Goal: Task Accomplishment & Management: Use online tool/utility

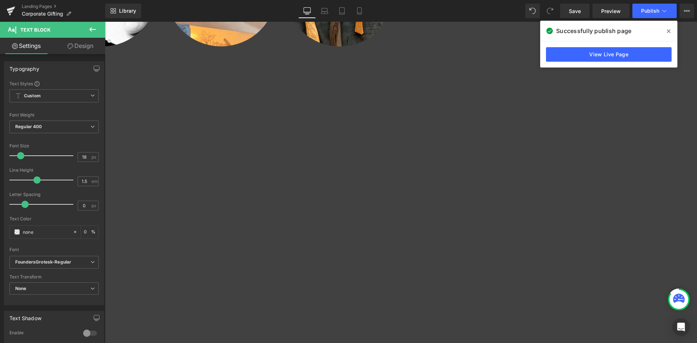
scroll to position [544, 0]
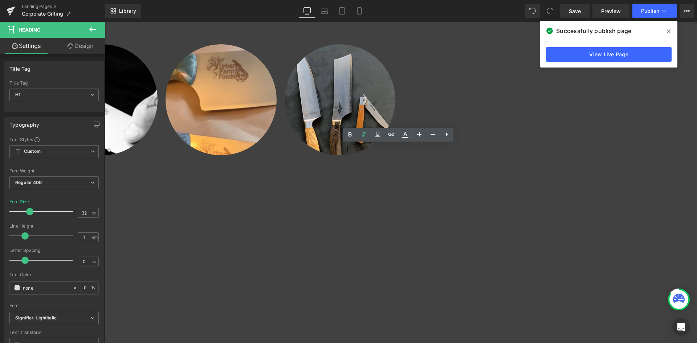
drag, startPoint x: 190, startPoint y: 149, endPoint x: 171, endPoint y: 151, distance: 19.0
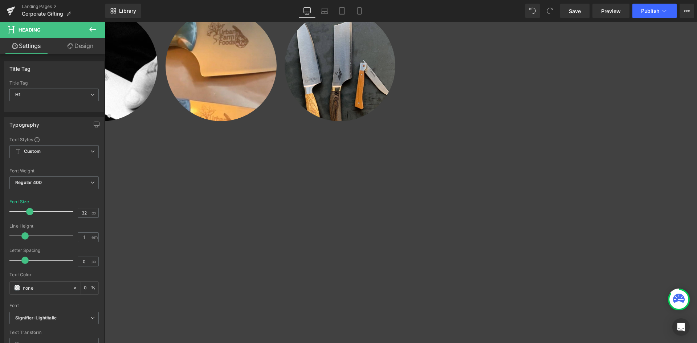
scroll to position [653, 0]
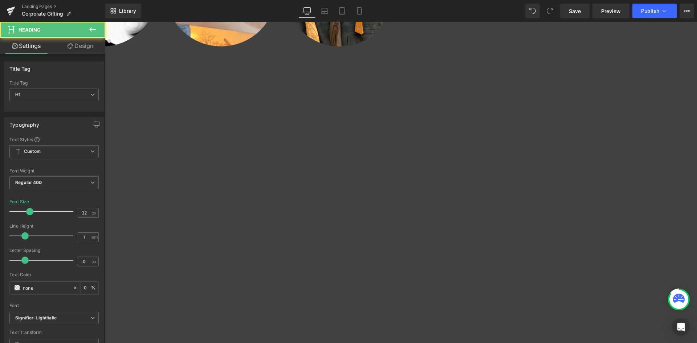
drag, startPoint x: 189, startPoint y: 209, endPoint x: 173, endPoint y: 210, distance: 16.0
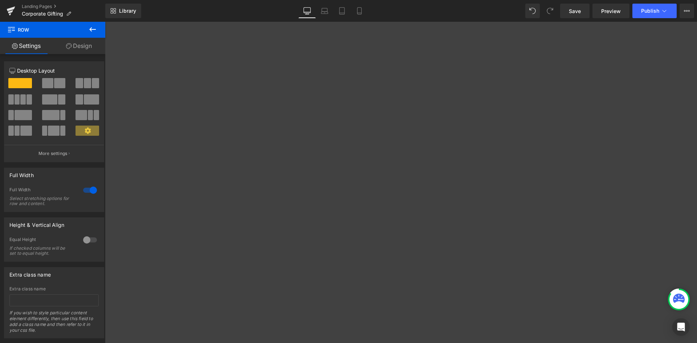
scroll to position [835, 0]
click at [324, 9] on icon at bounding box center [324, 10] width 7 height 7
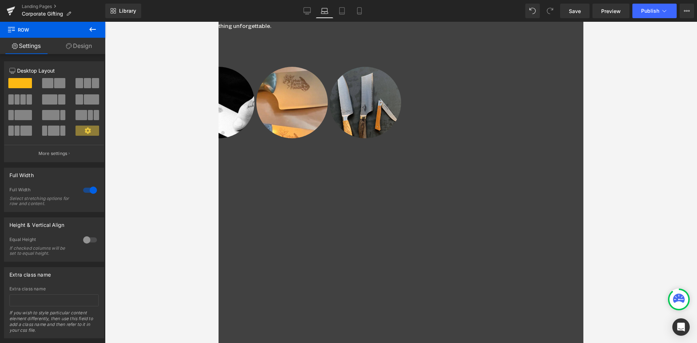
scroll to position [1847, 359]
click at [344, 11] on icon at bounding box center [341, 10] width 7 height 7
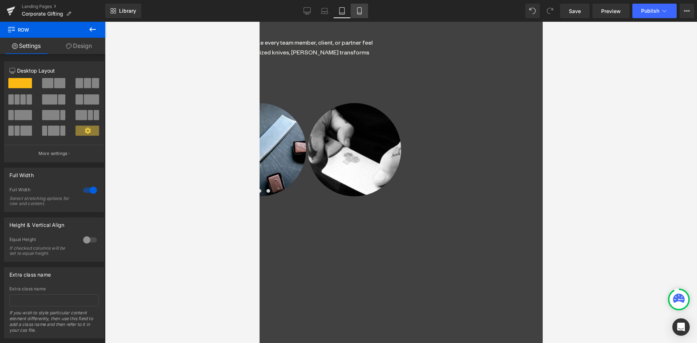
scroll to position [1925, 278]
click at [361, 11] on icon at bounding box center [359, 11] width 4 height 7
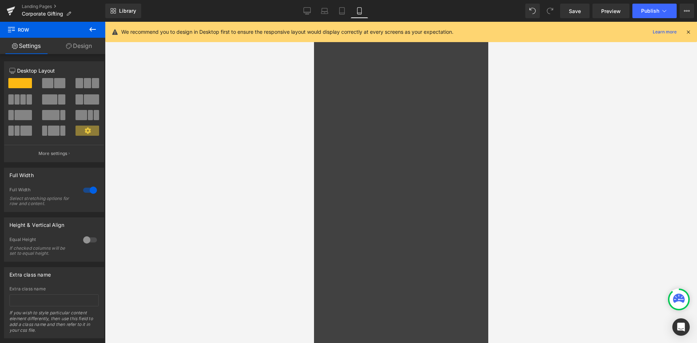
scroll to position [718, 0]
click at [306, 301] on div "Ways to Customize" at bounding box center [227, 305] width 160 height 9
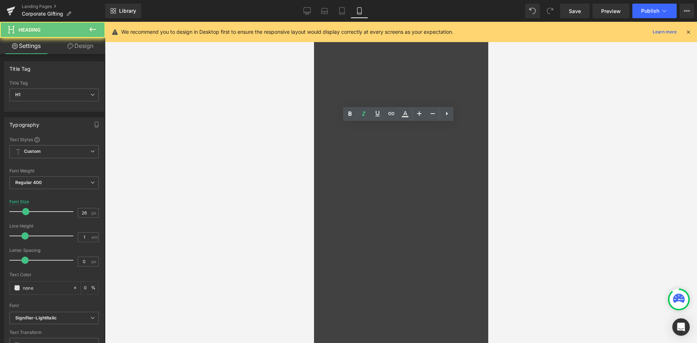
click at [220, 300] on icon "Ways to Customize" at bounding box center [187, 306] width 66 height 12
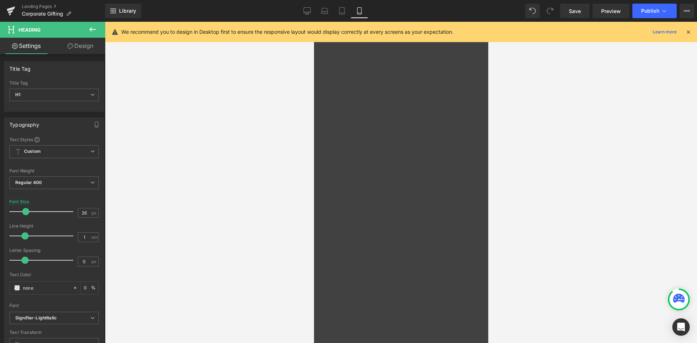
click at [84, 43] on link "Design" at bounding box center [80, 46] width 53 height 16
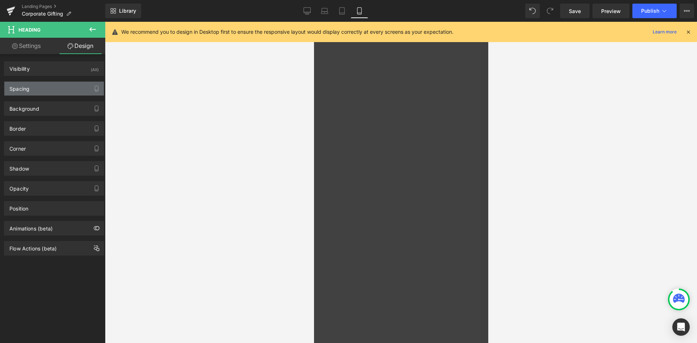
click at [37, 85] on div "Spacing" at bounding box center [53, 89] width 99 height 14
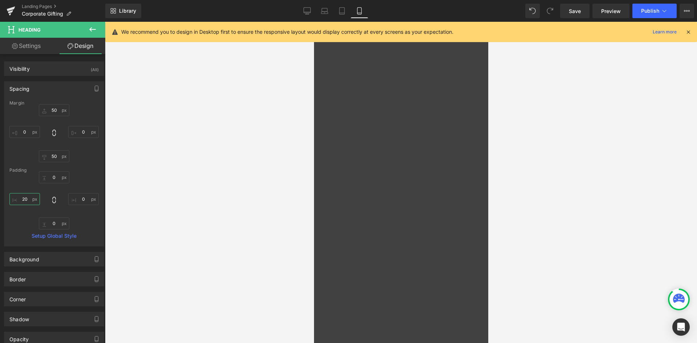
click at [25, 201] on input "20" at bounding box center [24, 199] width 30 height 12
type input "15"
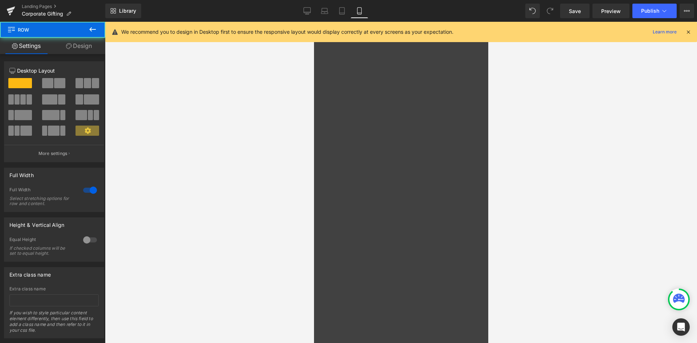
drag, startPoint x: 654, startPoint y: 338, endPoint x: 651, endPoint y: 334, distance: 5.2
click at [306, 319] on div "Why Choose Messermeister for Corporate Gifting? Heading Make a lasting impressi…" at bounding box center [227, 300] width 160 height 618
click at [336, 311] on div "Rendering Content" at bounding box center [348, 314] width 45 height 8
click at [334, 312] on div "Rendering Content" at bounding box center [348, 314] width 45 height 8
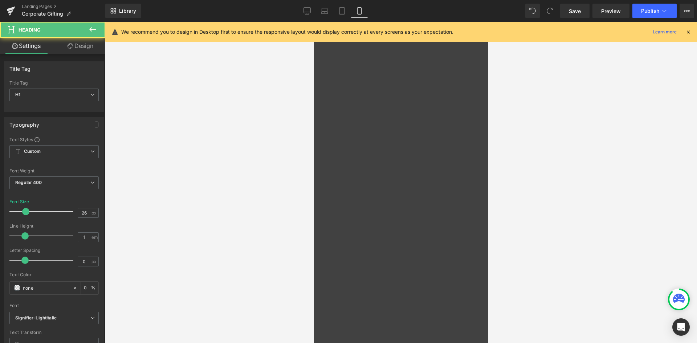
click at [84, 42] on link "Design" at bounding box center [80, 46] width 53 height 16
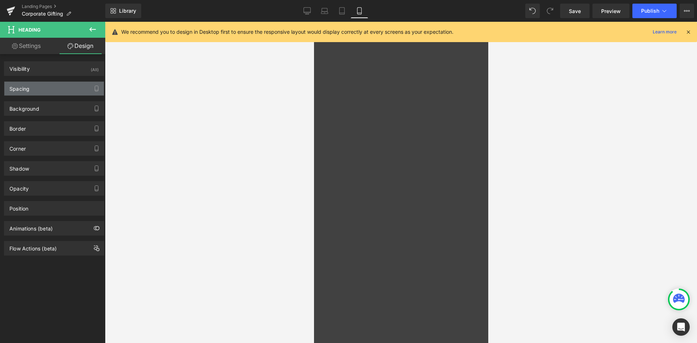
drag, startPoint x: 16, startPoint y: 93, endPoint x: 18, endPoint y: 141, distance: 47.6
click at [16, 94] on div "Spacing" at bounding box center [53, 89] width 99 height 14
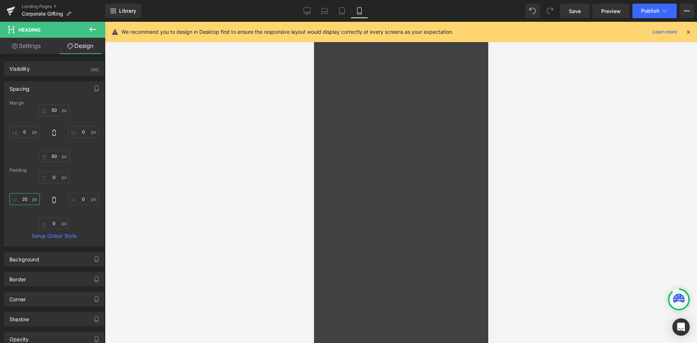
click at [27, 201] on input "20" at bounding box center [24, 199] width 30 height 12
type input "15"
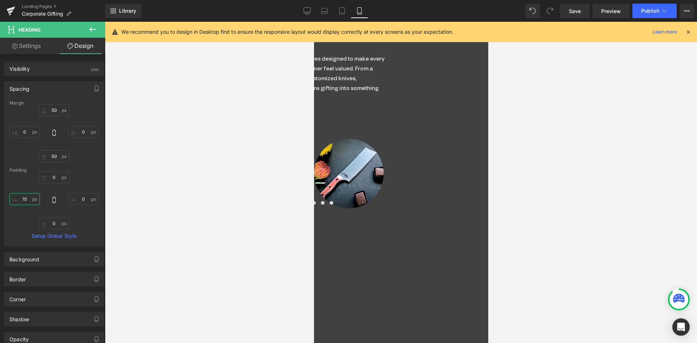
scroll to position [427, 0]
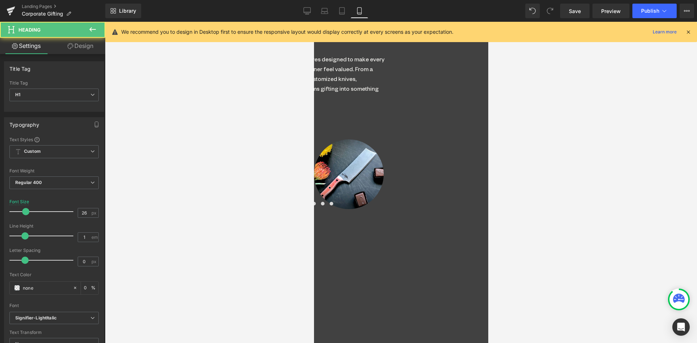
click at [297, 316] on icon "Why Choose Messermeister for Corporate Gifting?" at bounding box center [225, 327] width 143 height 22
click at [81, 47] on link "Design" at bounding box center [80, 46] width 53 height 16
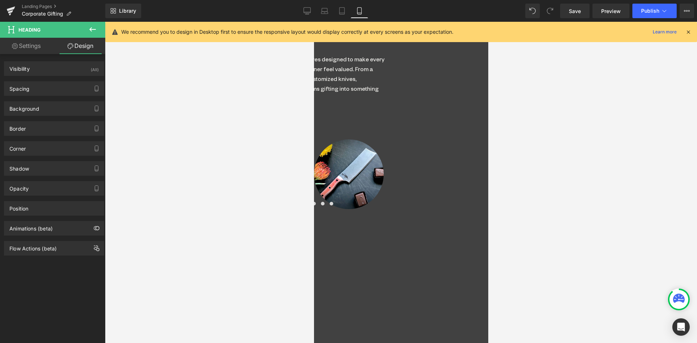
drag, startPoint x: 26, startPoint y: 89, endPoint x: 24, endPoint y: 115, distance: 26.9
click at [25, 89] on div "Spacing" at bounding box center [19, 87] width 20 height 10
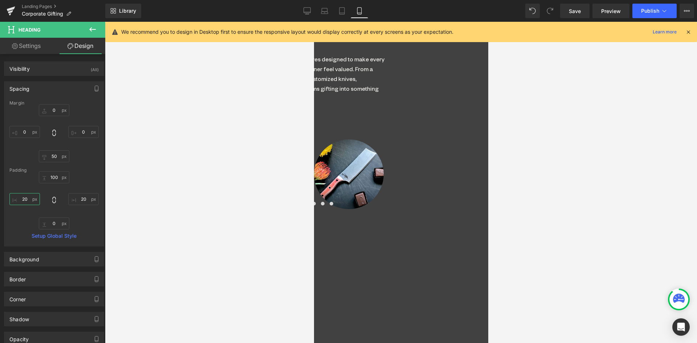
click at [28, 201] on input "20" at bounding box center [24, 199] width 30 height 12
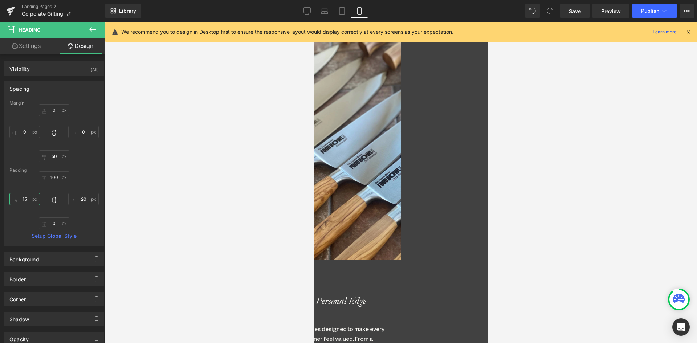
scroll to position [28, 0]
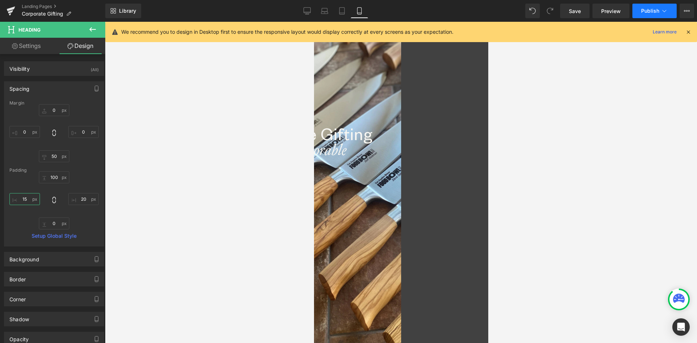
type input "15"
click at [641, 5] on button "Publish" at bounding box center [654, 11] width 44 height 15
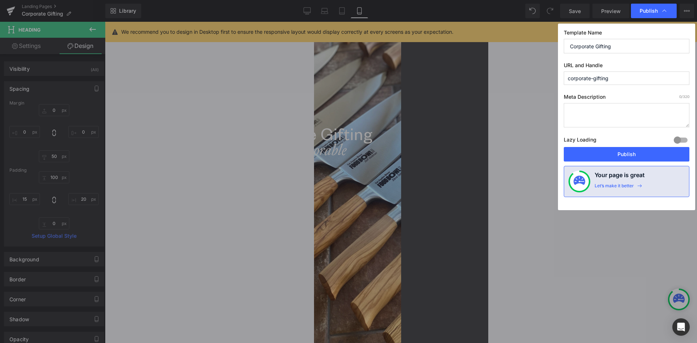
click at [620, 148] on button "Publish" at bounding box center [627, 154] width 126 height 15
